Goal: Check status: Check status

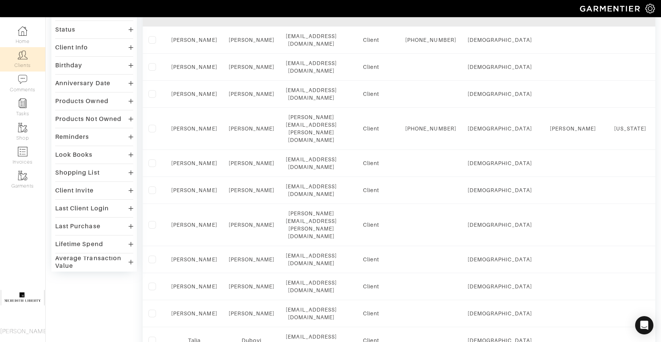
scroll to position [124, 0]
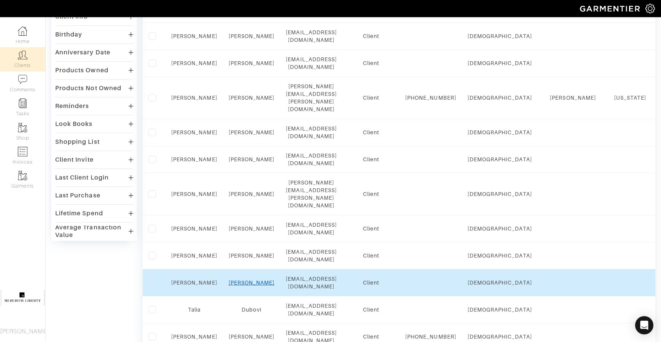
click at [248, 280] on link "Da Silva" at bounding box center [252, 283] width 46 height 6
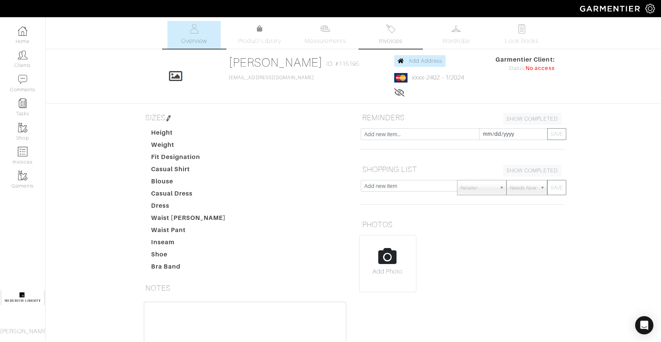
click at [399, 29] on link "Invoices" at bounding box center [390, 35] width 53 height 28
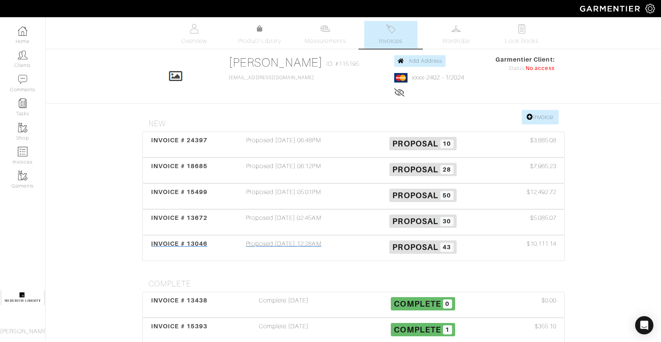
click at [194, 248] on div "INVOICE # 13046" at bounding box center [180, 247] width 70 height 17
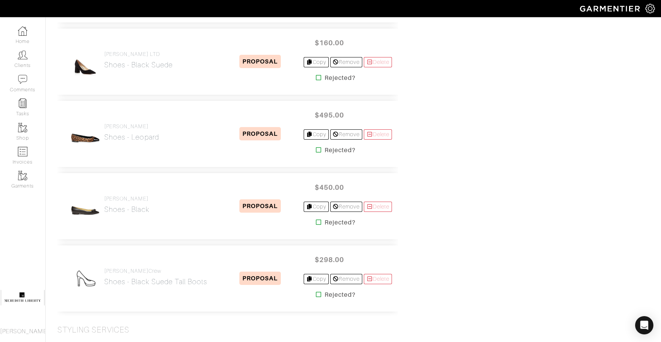
scroll to position [2770, 0]
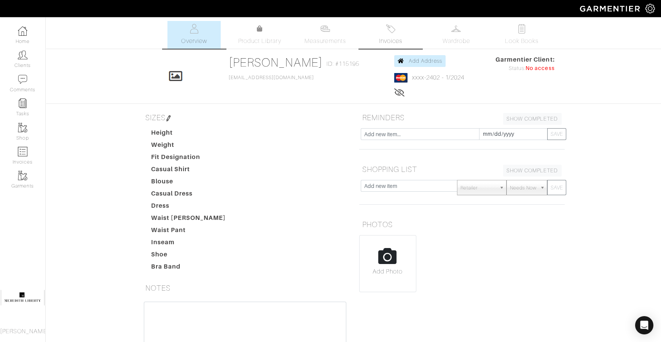
click at [389, 40] on span "Invoices" at bounding box center [390, 41] width 23 height 9
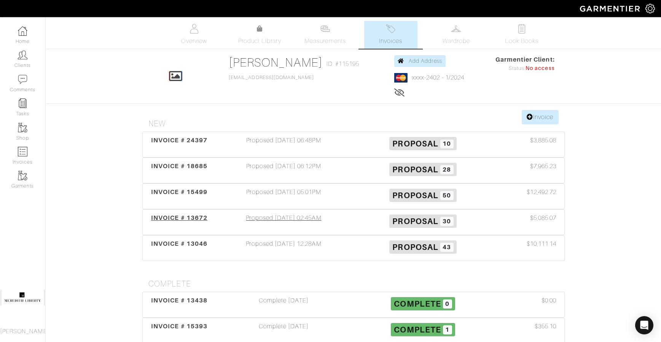
click at [194, 218] on span "INVOICE # 13672" at bounding box center [179, 217] width 56 height 7
click at [198, 189] on span "INVOICE # 15499" at bounding box center [179, 191] width 56 height 7
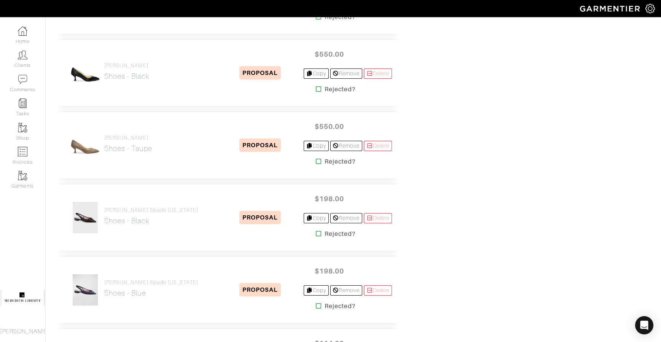
scroll to position [2871, 0]
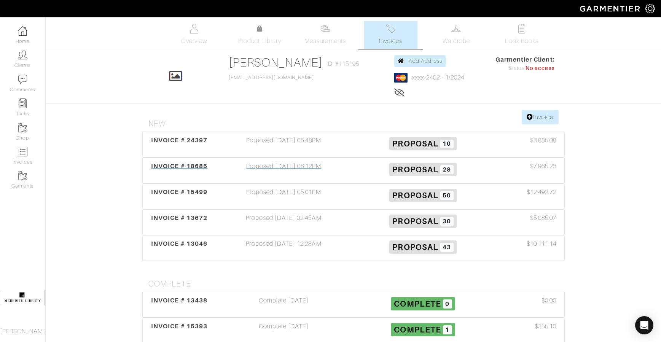
click at [202, 169] on div "INVOICE # 18685" at bounding box center [180, 170] width 70 height 17
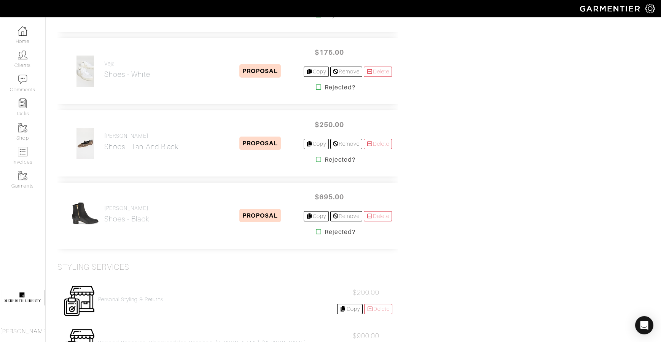
scroll to position [1652, 0]
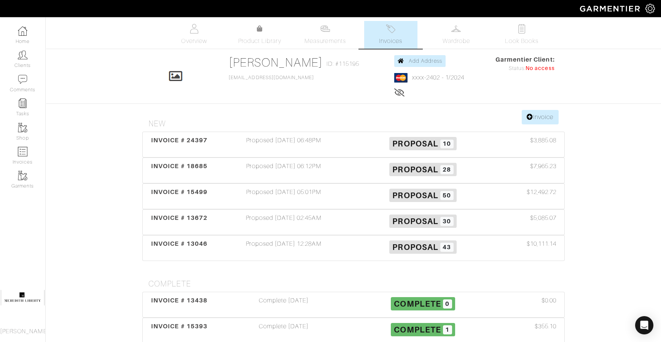
click at [195, 136] on div "INVOICE # 24397" at bounding box center [180, 144] width 70 height 17
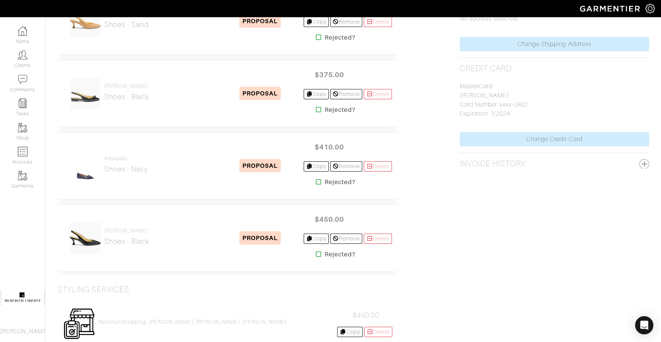
scroll to position [409, 0]
